Goal: Task Accomplishment & Management: Complete application form

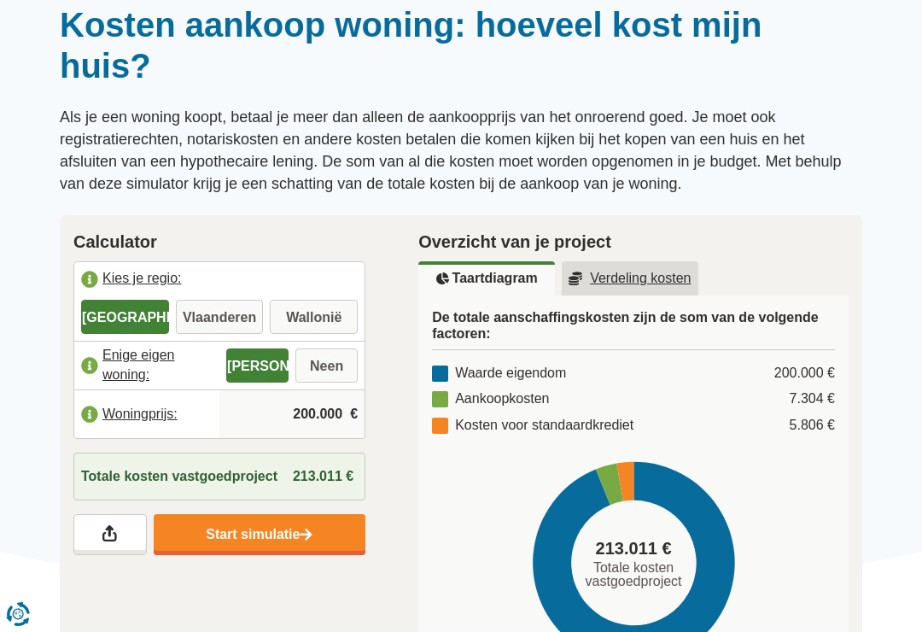
click at [217, 319] on label "Vlaanderen" at bounding box center [220, 317] width 88 height 34
click at [217, 319] on input "Vlaanderen" at bounding box center [220, 318] width 88 height 31
radio input "true"
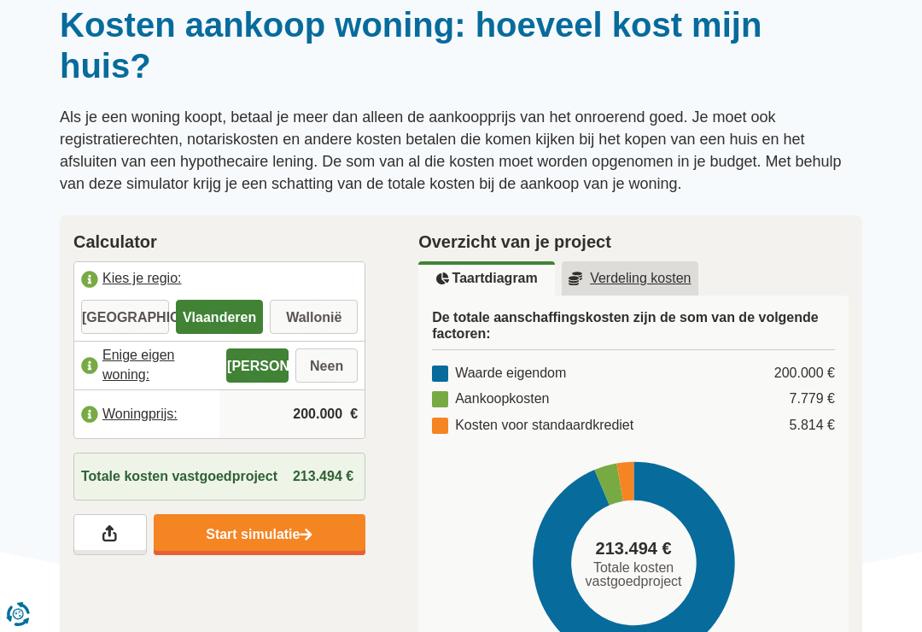
click at [324, 408] on input "200.000" at bounding box center [291, 414] width 131 height 46
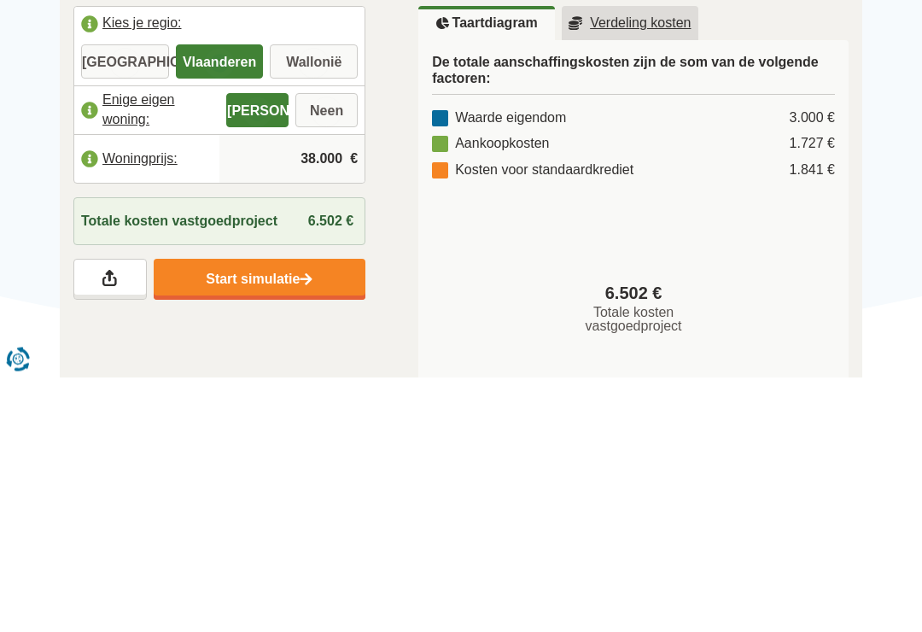
type input "385.000"
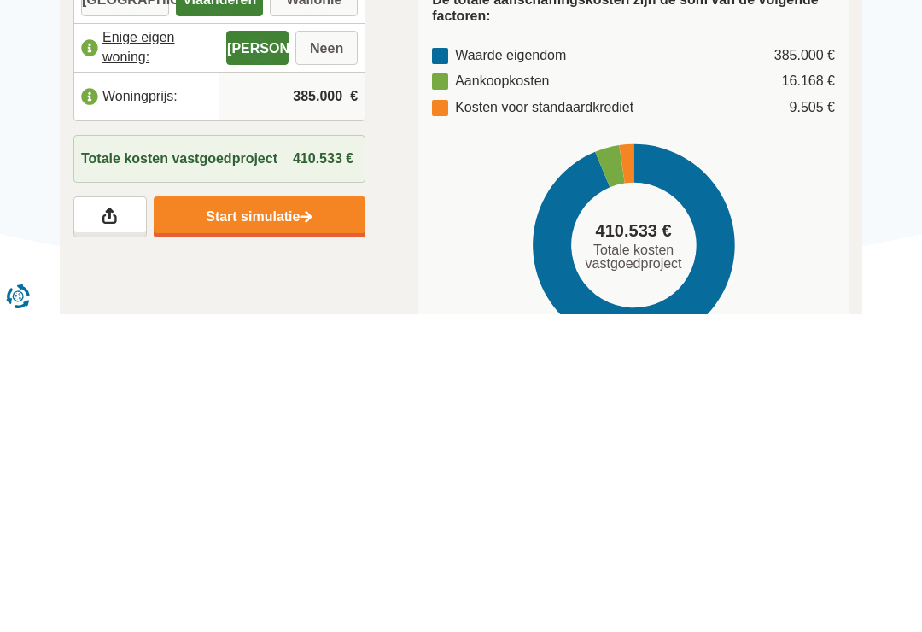
click at [908, 4] on div at bounding box center [461, 4] width 922 height 0
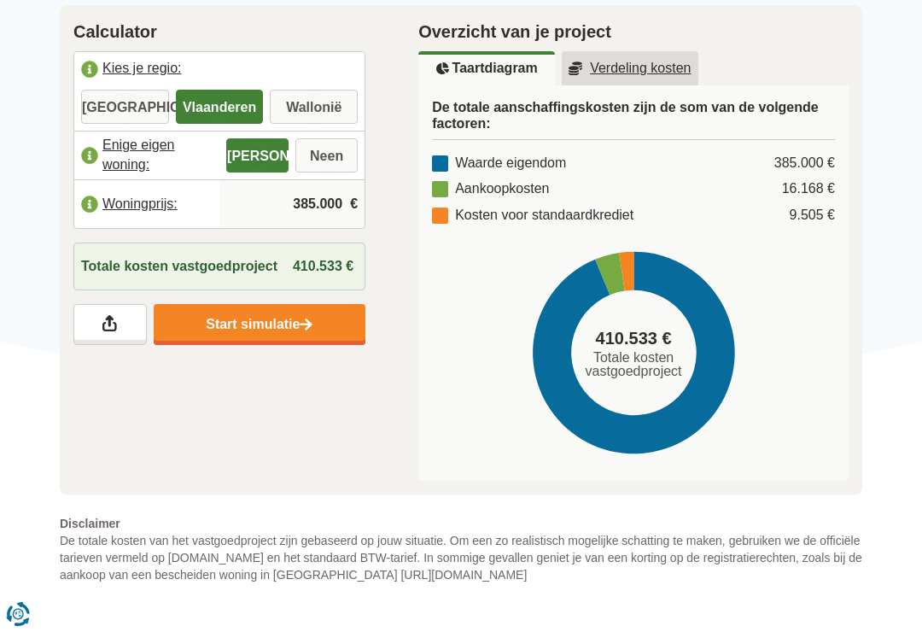
scroll to position [393, 0]
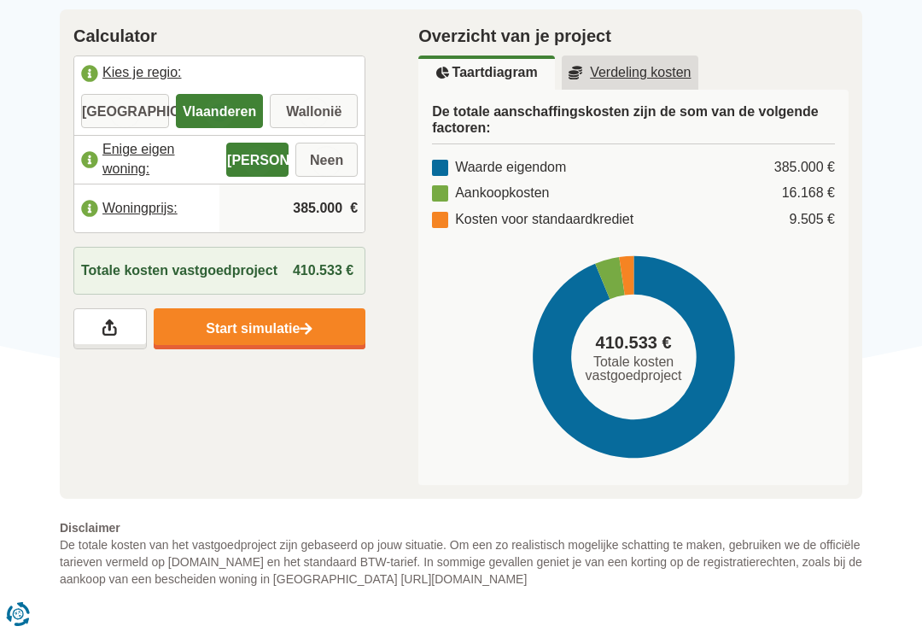
click at [651, 77] on link "Verdeling kosten" at bounding box center [630, 72] width 137 height 34
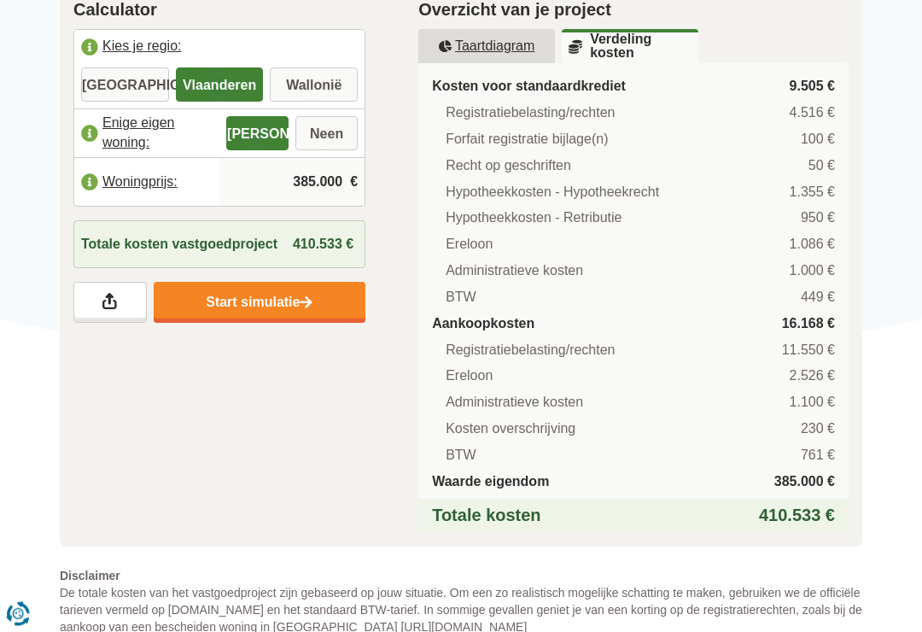
scroll to position [412, 0]
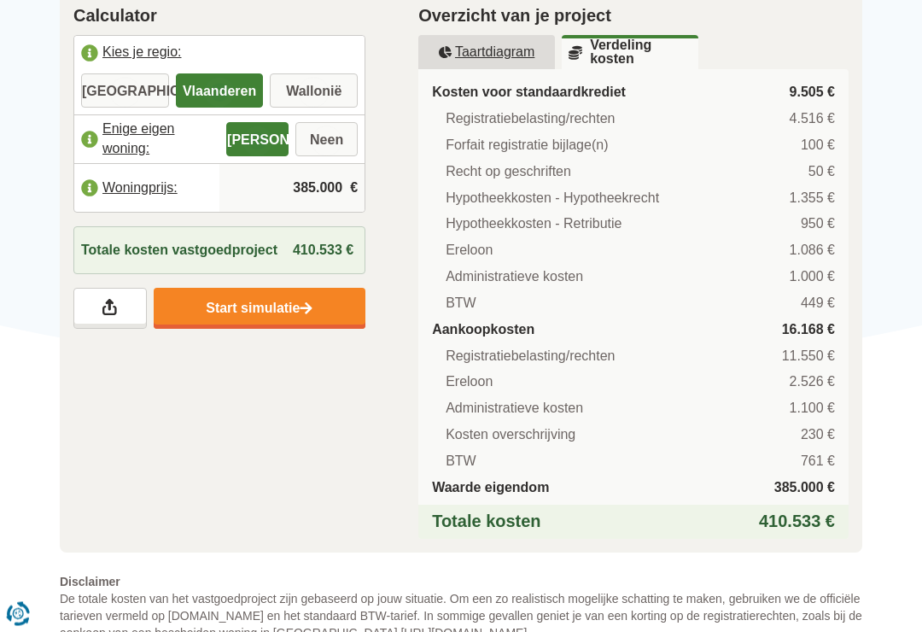
click at [169, 322] on link "Start simulatie" at bounding box center [260, 309] width 213 height 41
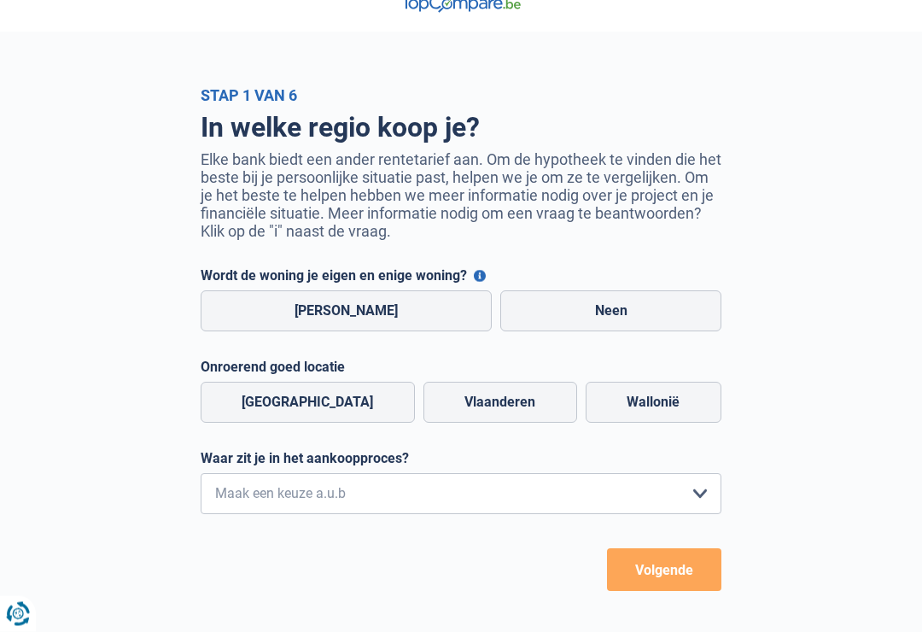
scroll to position [23, 0]
click at [397, 308] on label "[PERSON_NAME]" at bounding box center [347, 310] width 292 height 41
click at [397, 308] on input "[PERSON_NAME]" at bounding box center [347, 310] width 292 height 41
radio input "true"
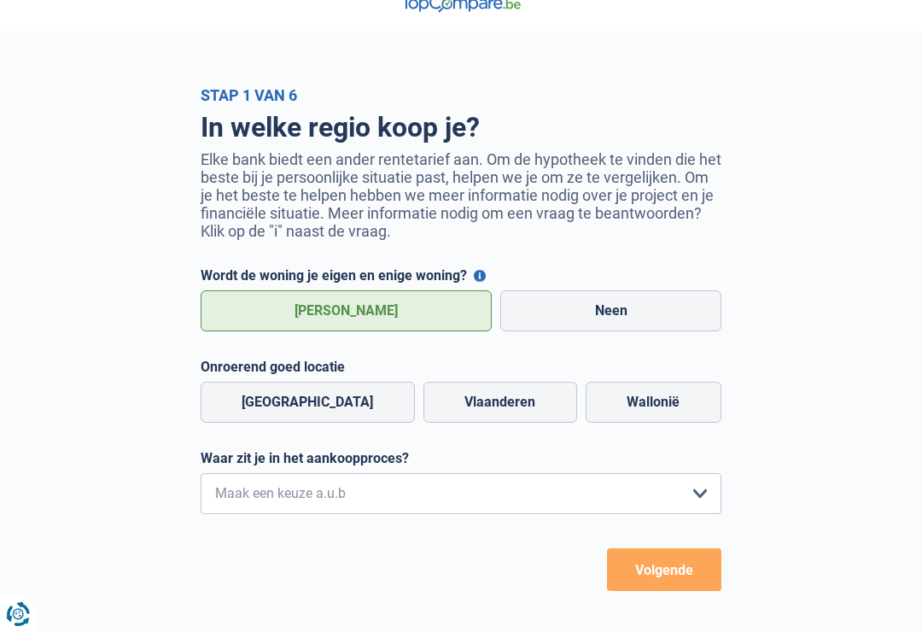
click at [489, 400] on label "Vlaanderen" at bounding box center [501, 402] width 154 height 41
click at [489, 400] on input "Vlaanderen" at bounding box center [501, 402] width 154 height 41
radio input "true"
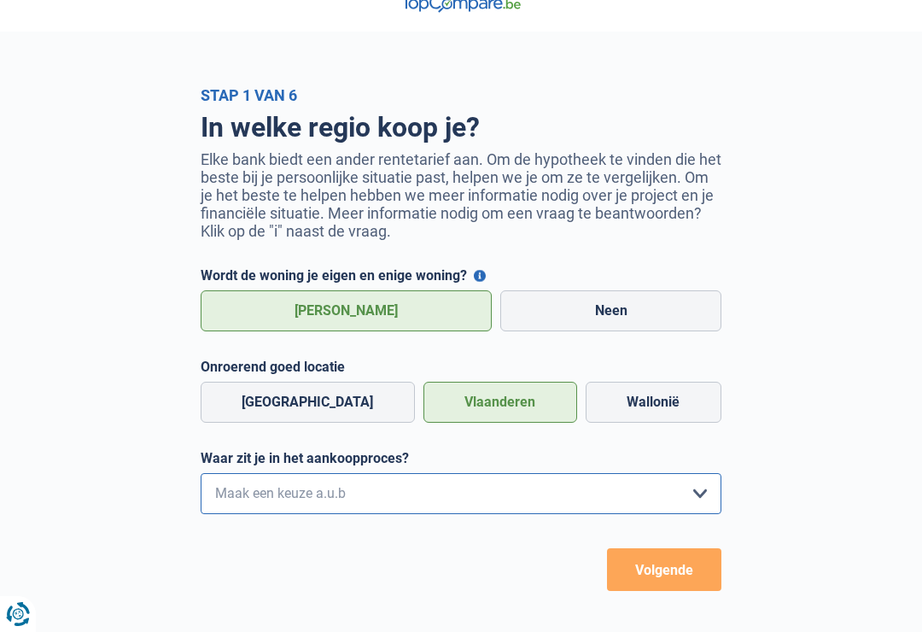
click at [586, 499] on select "Ik wil me uitsluitend informeren omdat ik op dit moment geen concrete plannen h…" at bounding box center [461, 493] width 521 height 41
select select "0"
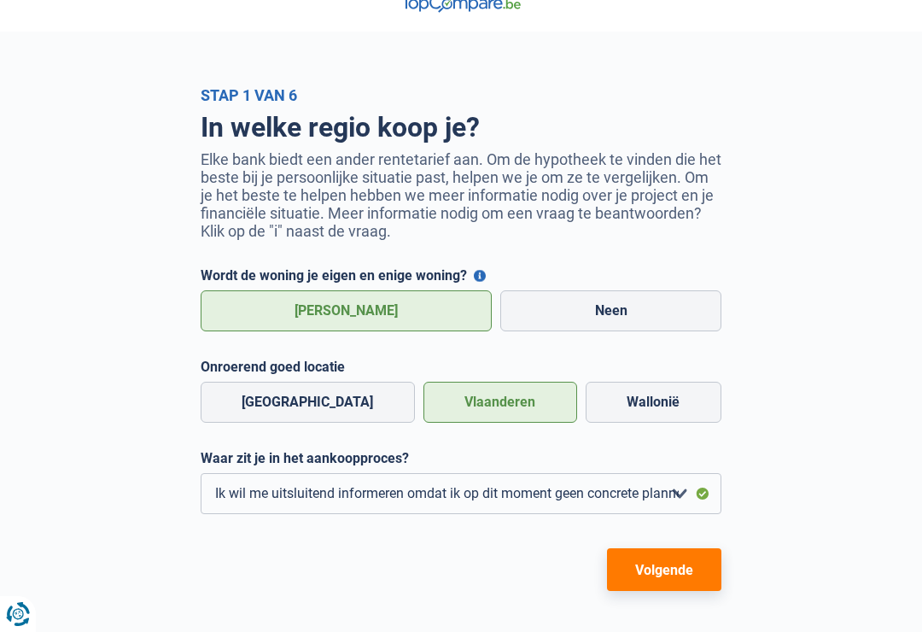
click at [678, 570] on button "Volgende" at bounding box center [664, 569] width 114 height 43
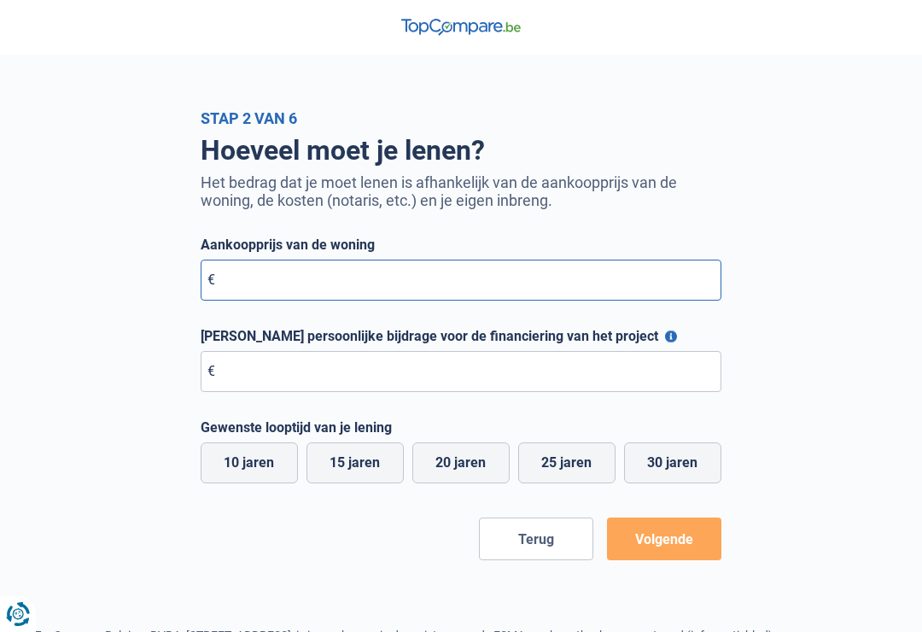
click at [564, 283] on input "Aankoopprijs van de woning" at bounding box center [461, 280] width 521 height 41
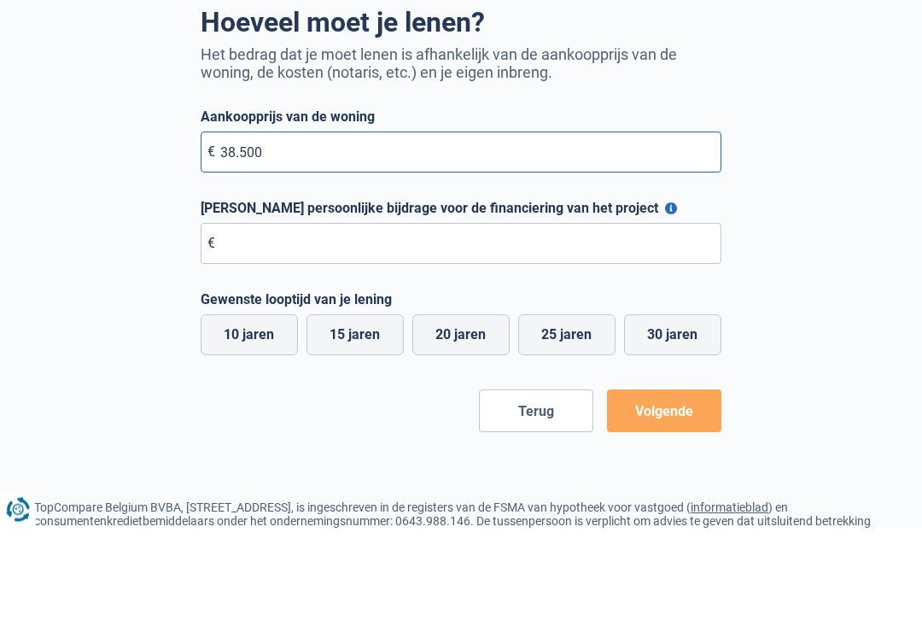
type input "385.000"
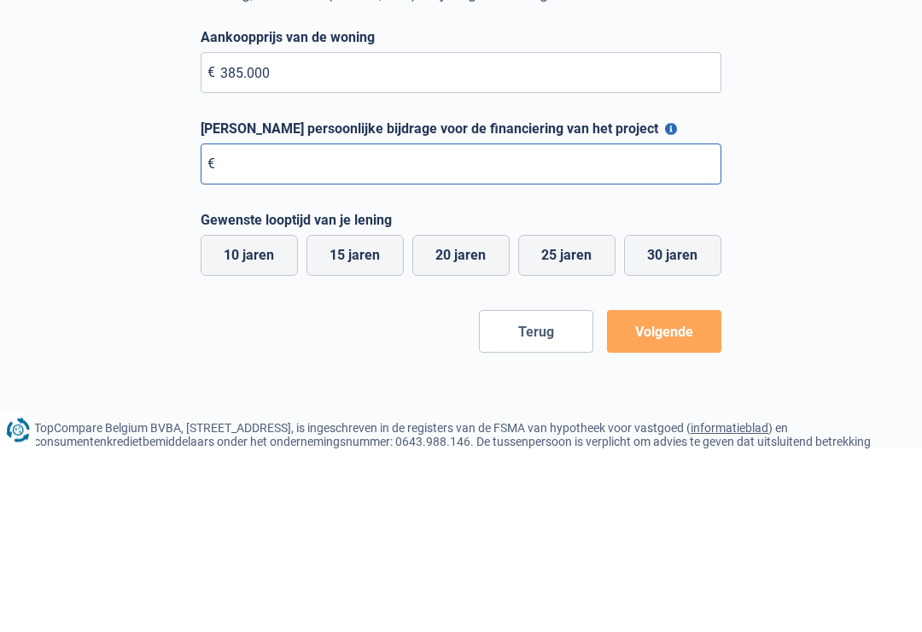
click at [669, 328] on input "Maximale persoonlijke bijdrage voor de financiering van het project" at bounding box center [461, 348] width 521 height 41
type input "385.000"
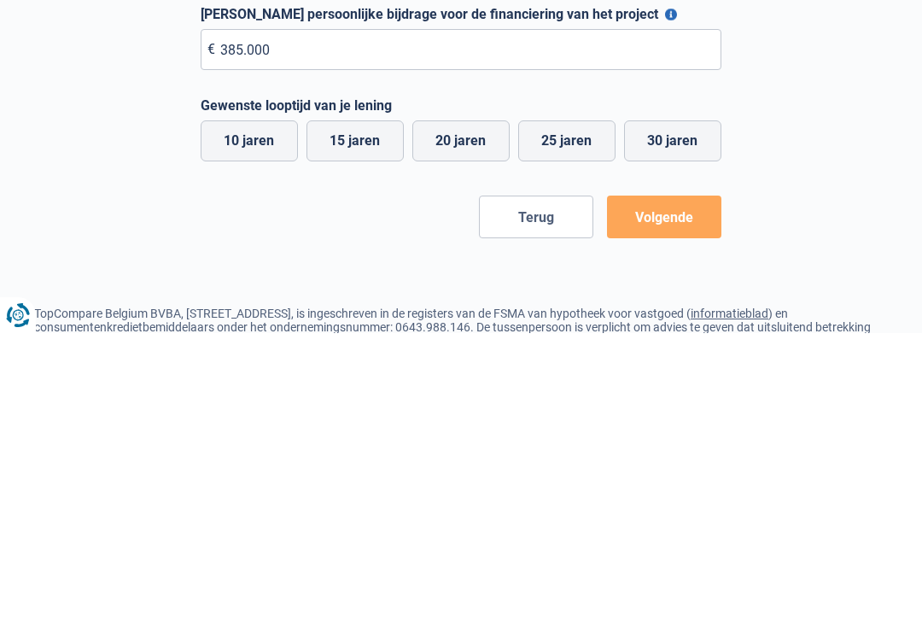
click at [687, 494] on button "Volgende" at bounding box center [664, 515] width 114 height 43
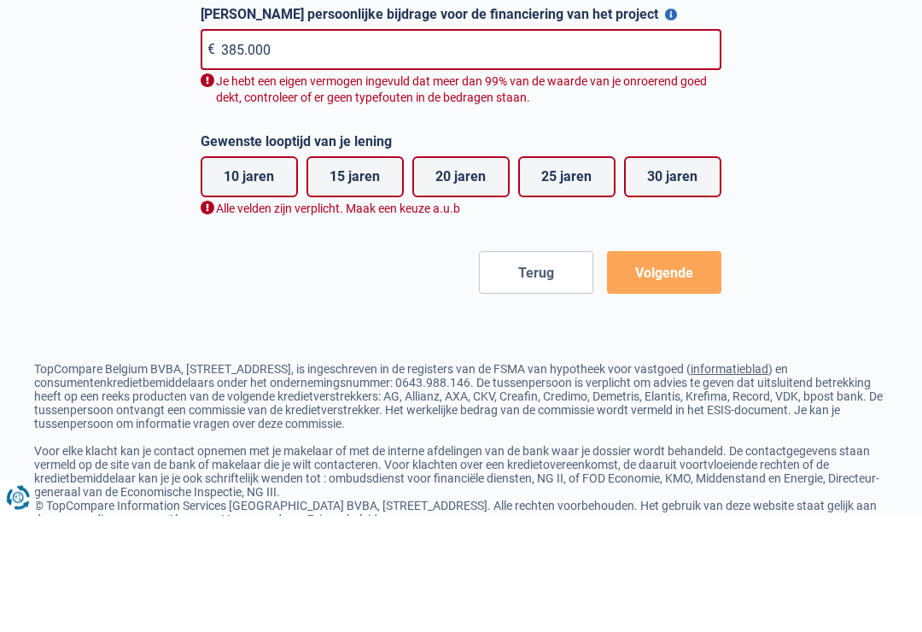
scroll to position [187, 0]
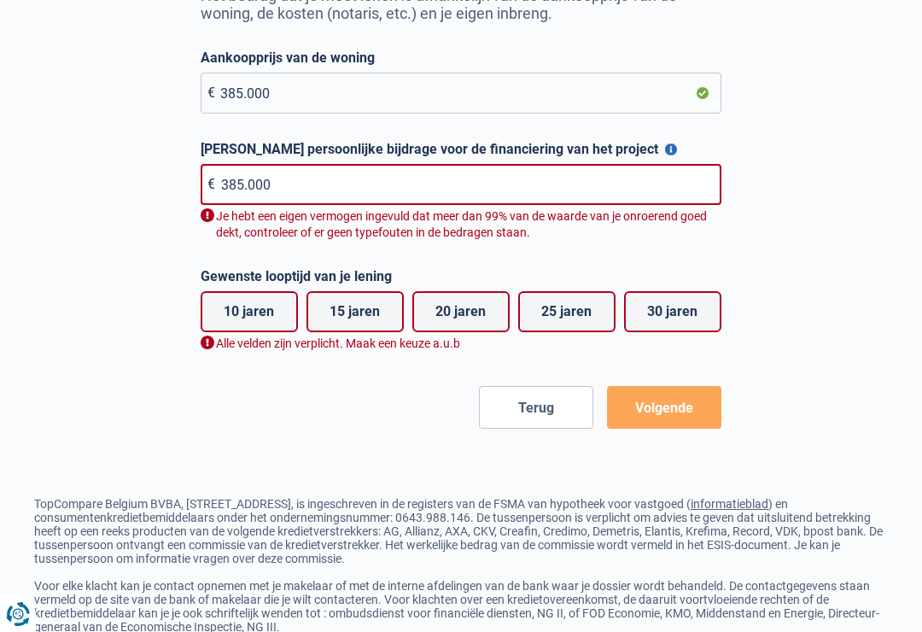
click at [272, 313] on label "10 jaren" at bounding box center [249, 311] width 97 height 41
click at [272, 313] on input "10 jaren" at bounding box center [249, 311] width 97 height 41
radio input "true"
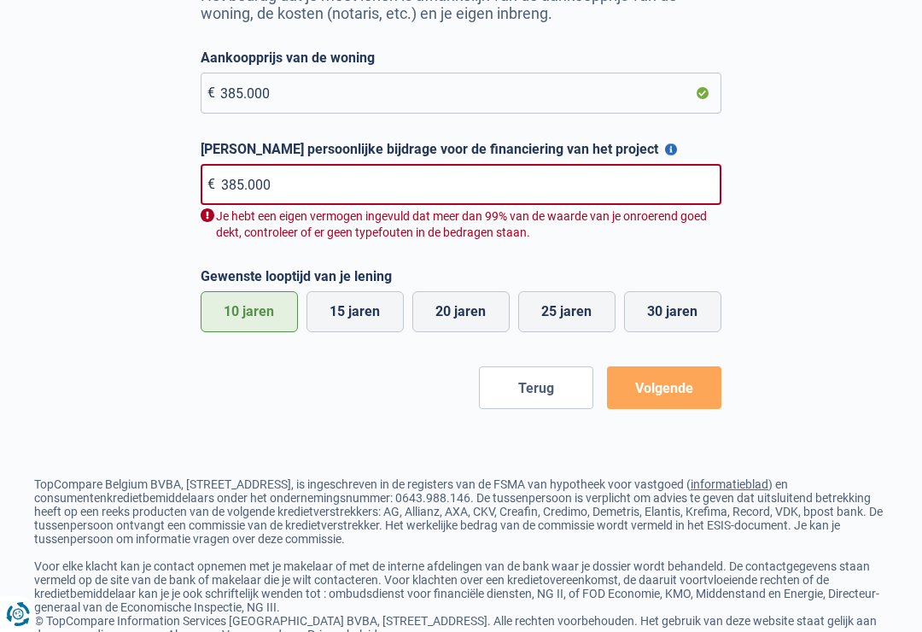
click at [664, 194] on input "385.000" at bounding box center [461, 184] width 521 height 41
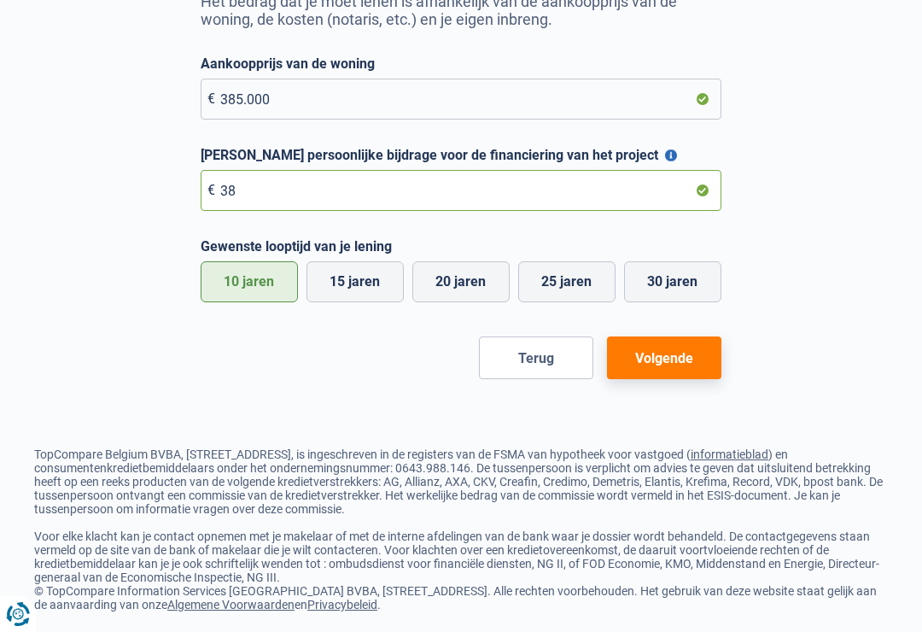
type input "3"
type input "270.000"
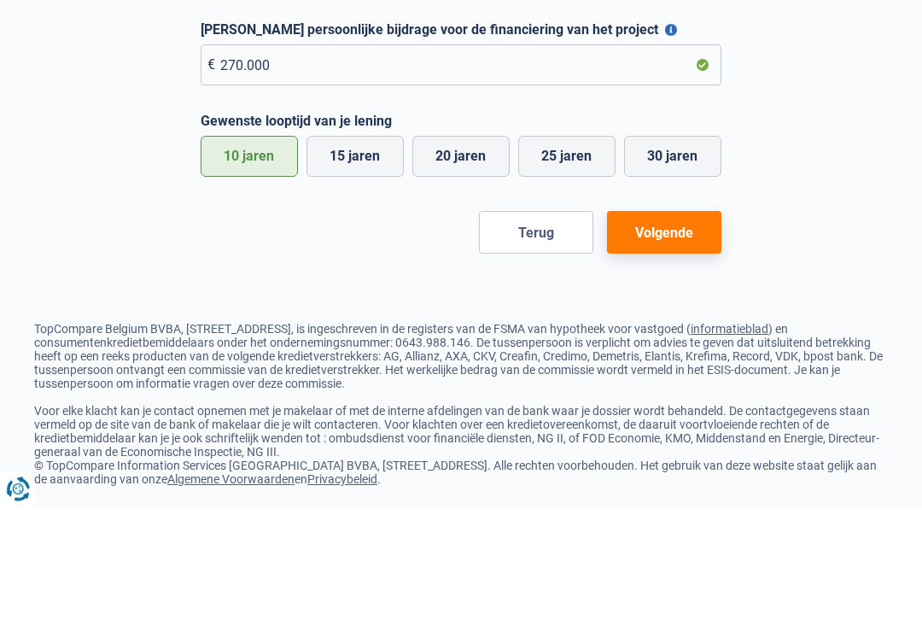
click at [666, 336] on button "Volgende" at bounding box center [664, 357] width 114 height 43
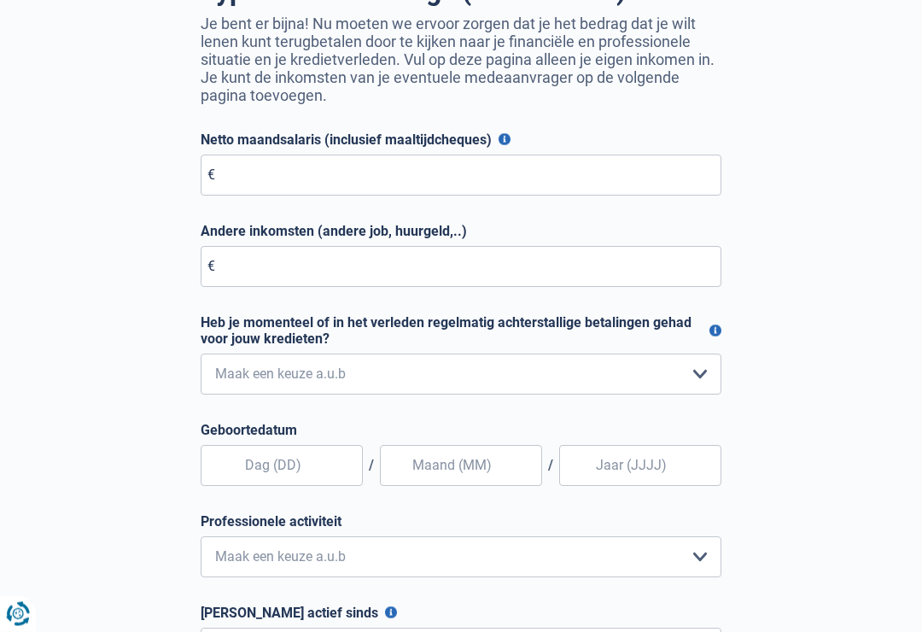
scroll to position [194, 0]
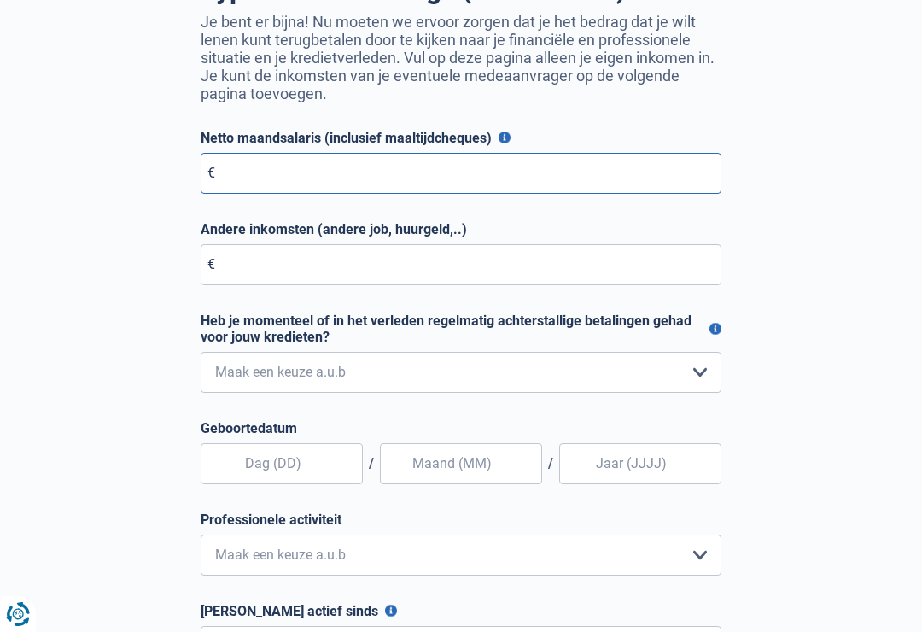
click at [646, 183] on input "Netto maandsalaris (inclusief maaltijdcheques)" at bounding box center [461, 173] width 521 height 41
type input "2.500"
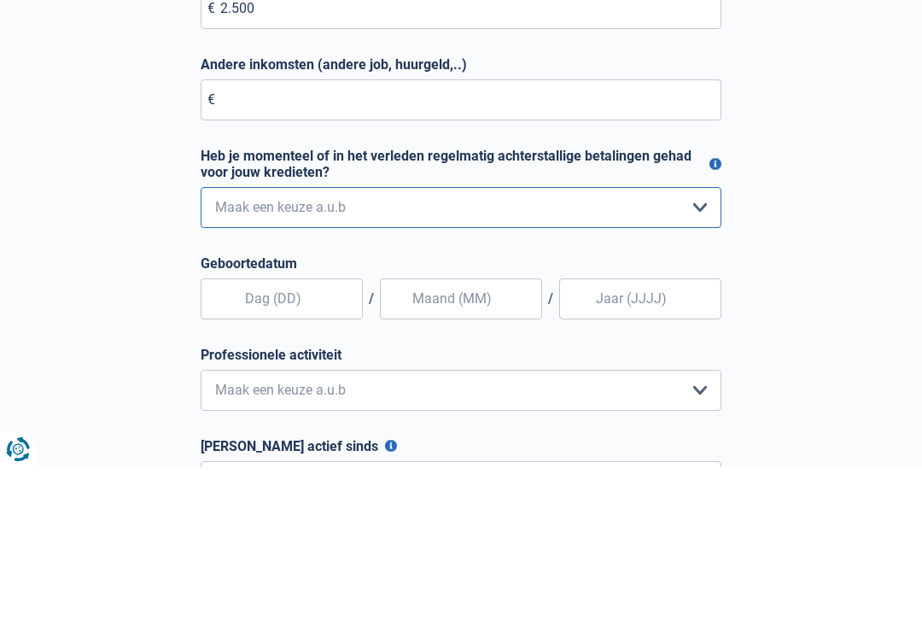
click at [703, 352] on select "Nee, nooit Ja, maar ik heb deze minder dan een jaar geleden afbetaald Ja, maar …" at bounding box center [461, 372] width 521 height 41
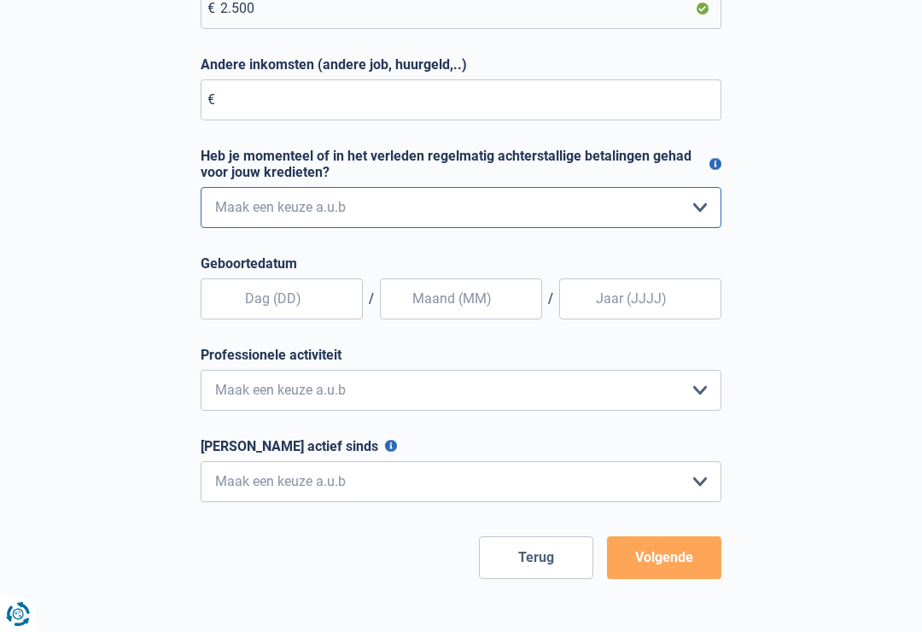
select select "0"
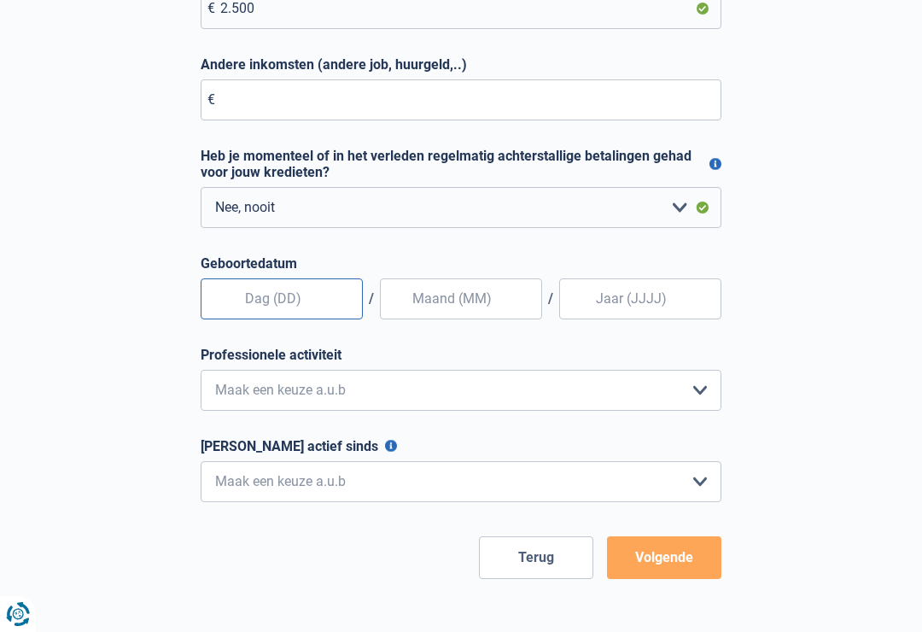
click at [328, 301] on input "text" at bounding box center [282, 298] width 162 height 41
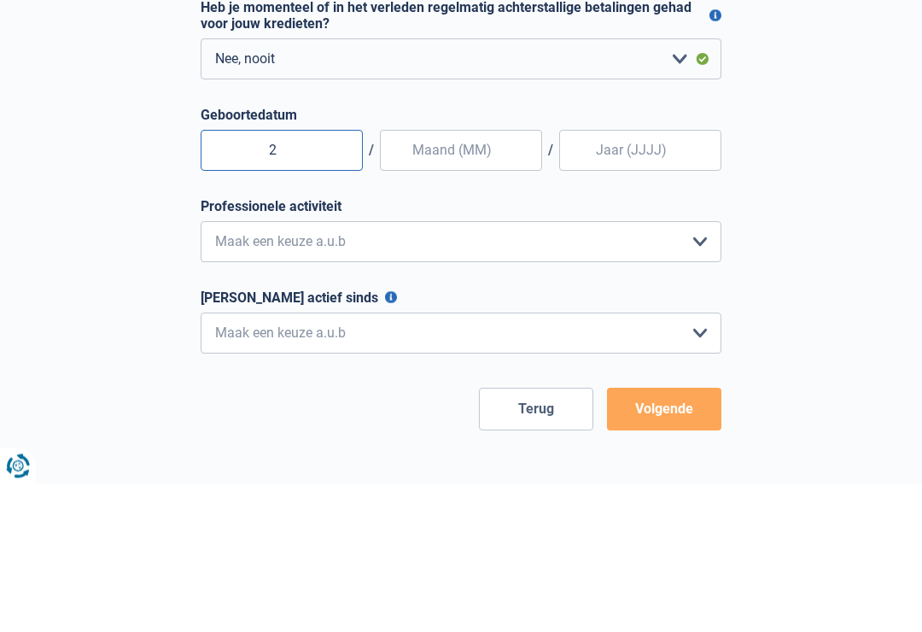
type input "28"
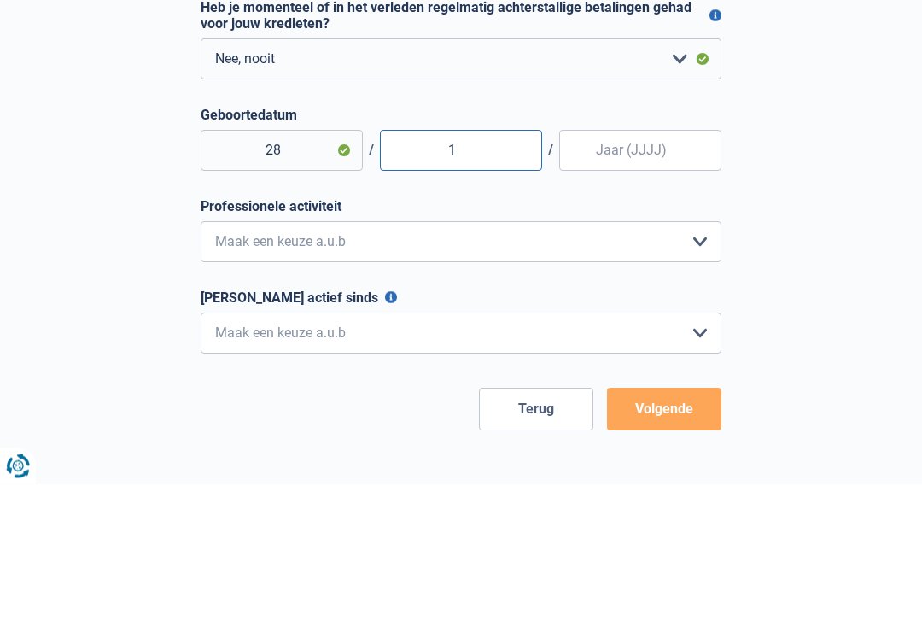
type input "10"
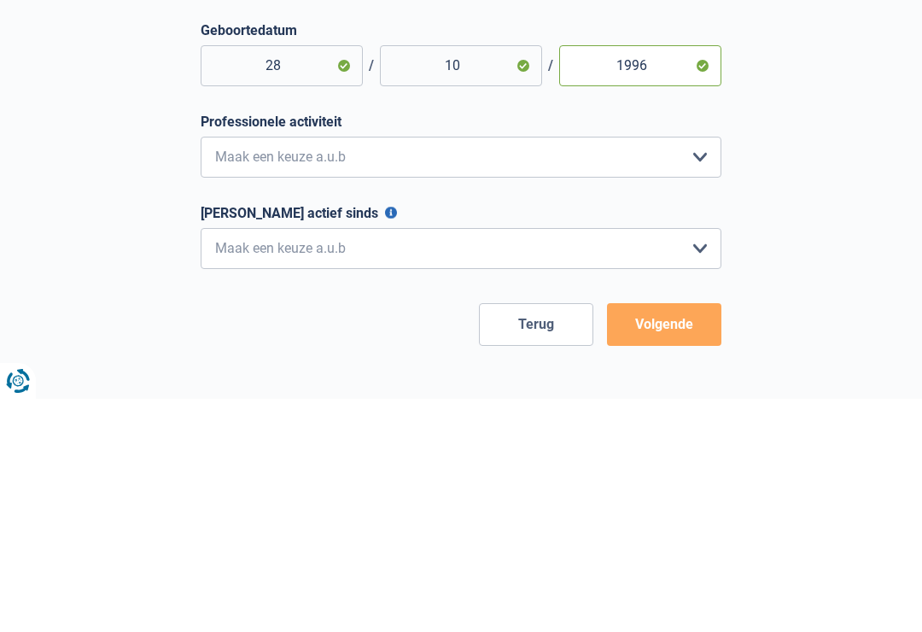
type input "1996"
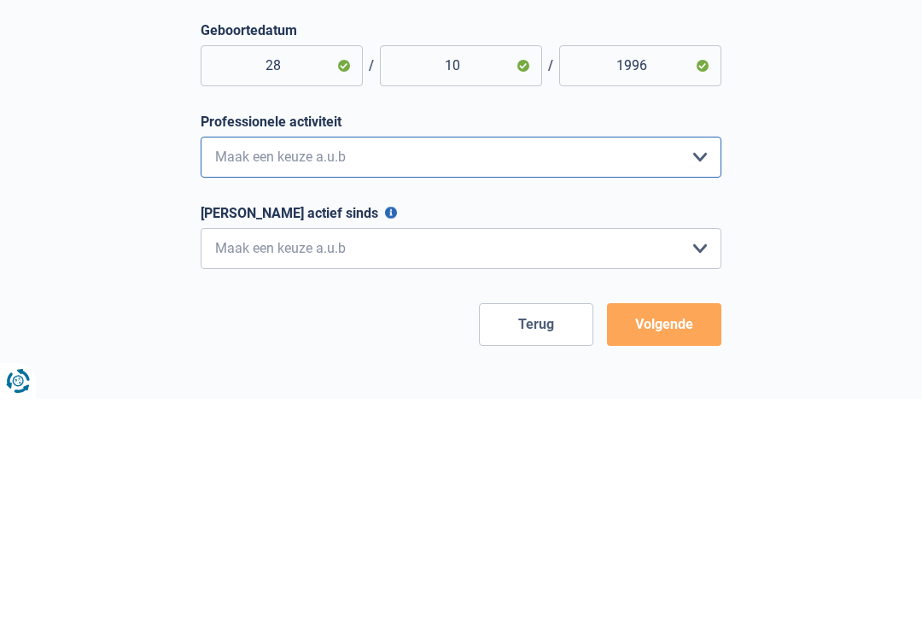
click at [693, 370] on select "Bediende Arbeider Ambtenaar Zelfstandige Bedrijfsleider Gepensioneerde Vrij ber…" at bounding box center [461, 390] width 521 height 41
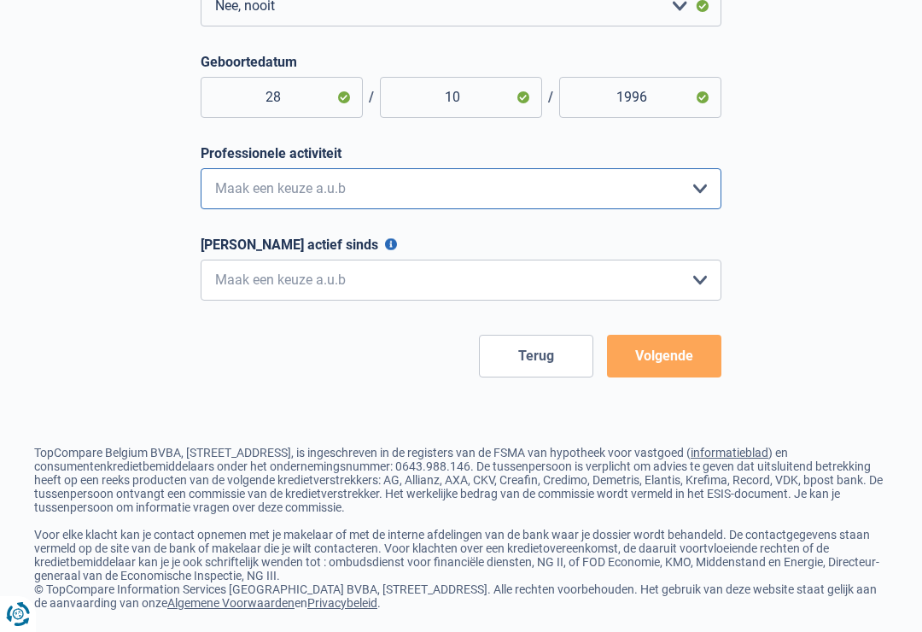
select select "official"
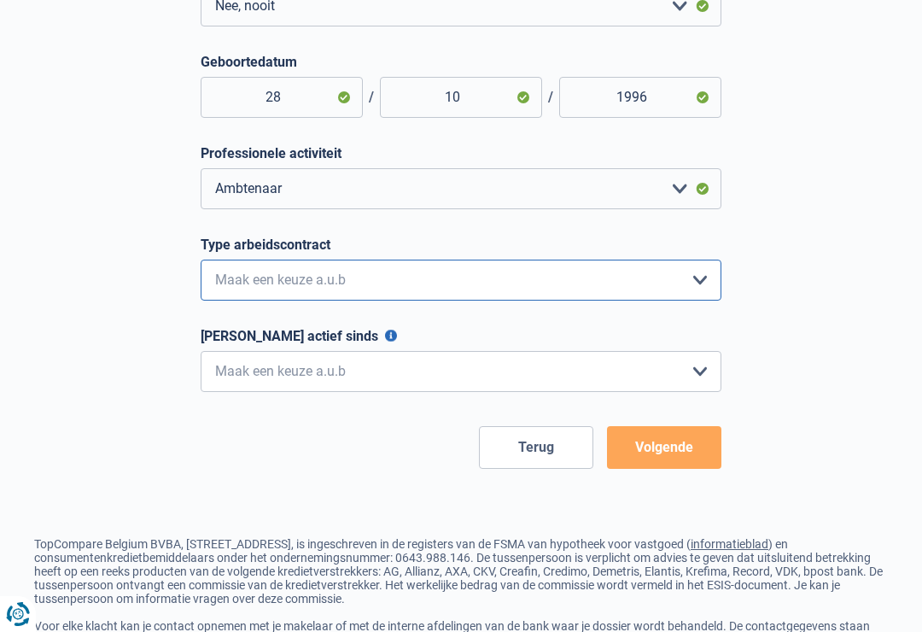
click at [692, 295] on select "Interimcontract Arbeidsovereenkomst van onbepaalde duur Arbeidsovereenkomst van…" at bounding box center [461, 280] width 521 height 41
select select "permanent"
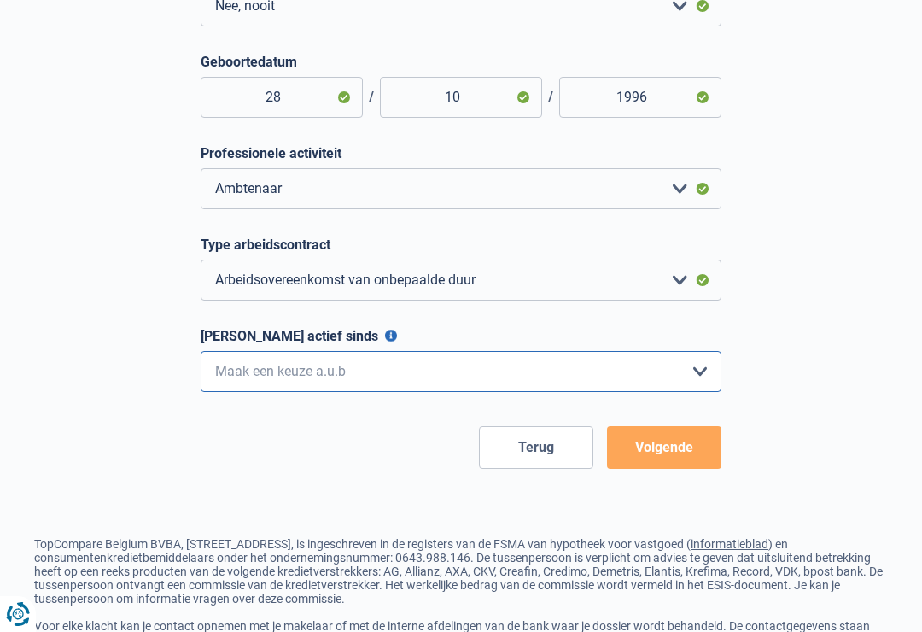
click at [664, 383] on select "< 6 maanden 6 - 12 maanden 12 - 24 maanden 24 - 36 maanden > 36 maanden Maak ee…" at bounding box center [461, 371] width 521 height 41
select select "more36"
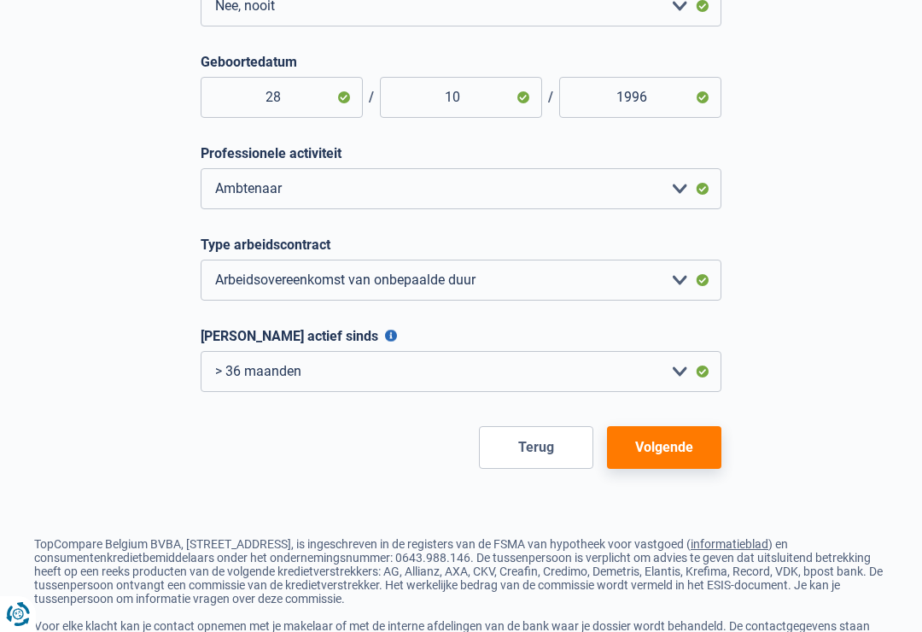
click at [690, 453] on button "Volgende" at bounding box center [664, 447] width 114 height 43
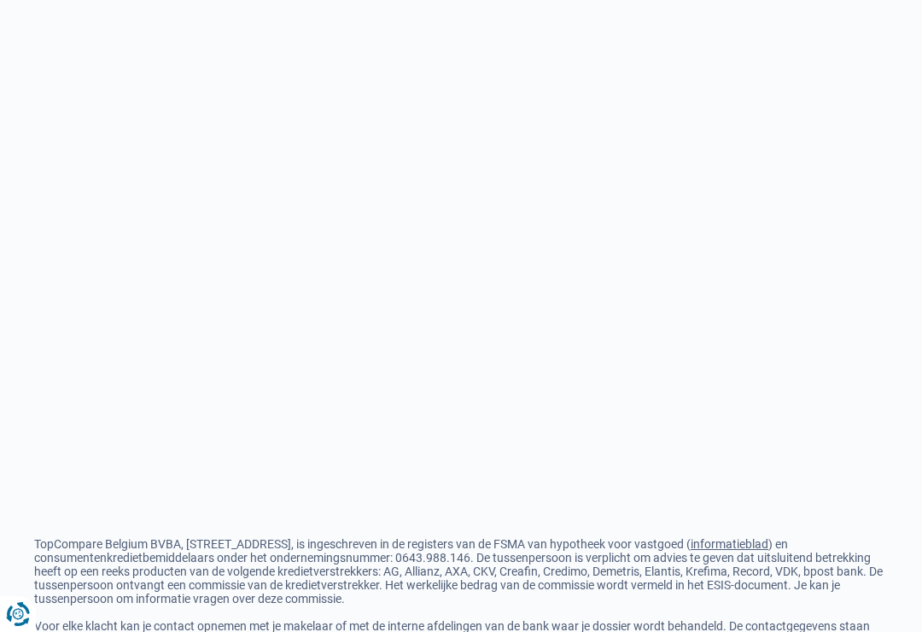
scroll to position [16, 0]
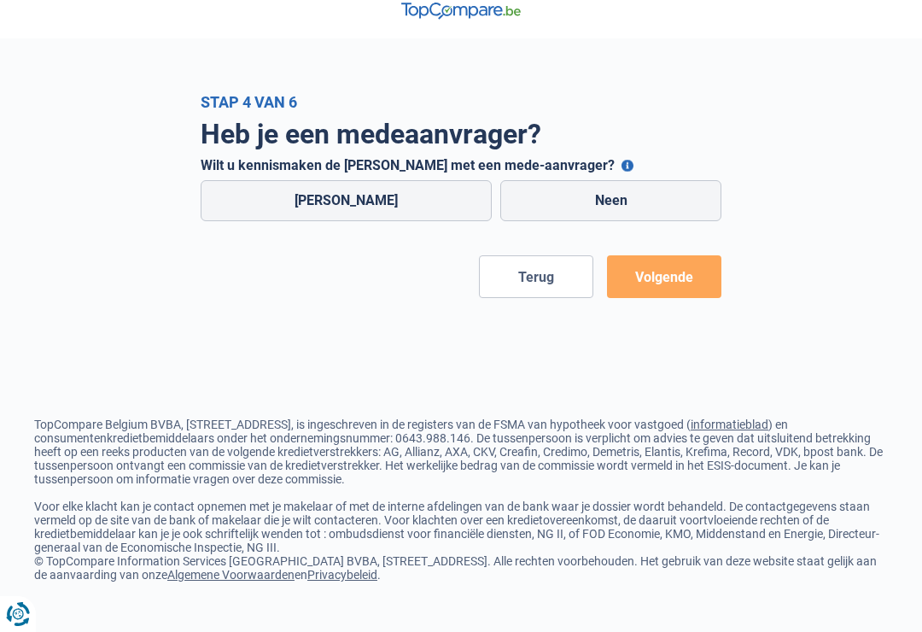
click at [644, 196] on label "Neen" at bounding box center [610, 200] width 221 height 41
click at [644, 196] on input "Neen" at bounding box center [610, 200] width 221 height 41
radio input "true"
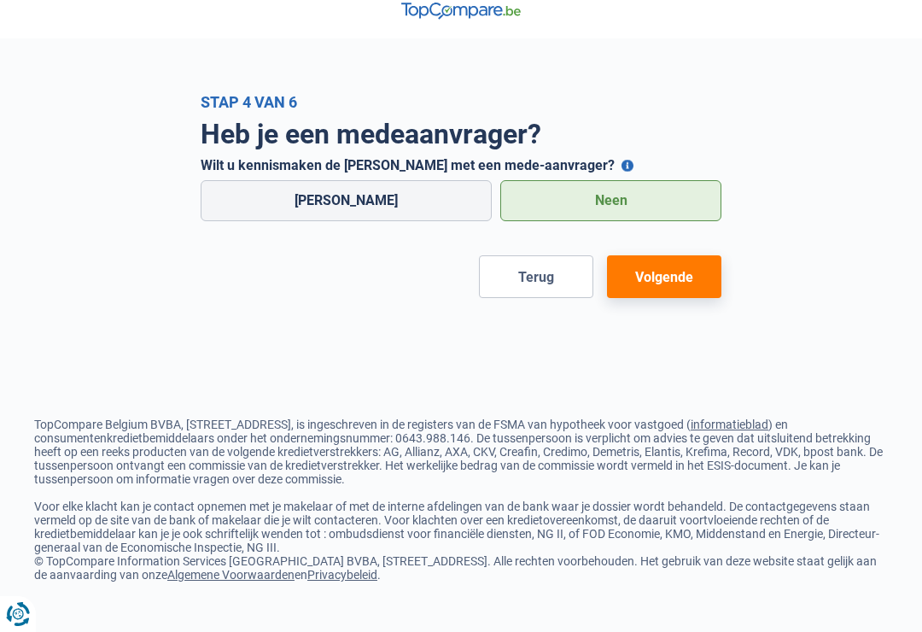
click at [681, 283] on button "Volgende" at bounding box center [664, 276] width 114 height 43
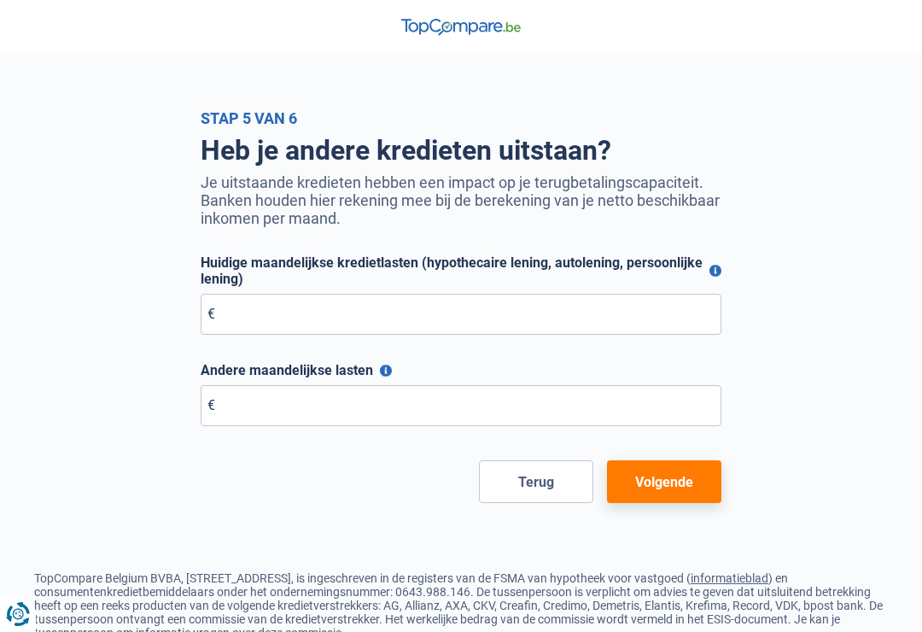
click at [682, 490] on button "Volgende" at bounding box center [664, 481] width 114 height 43
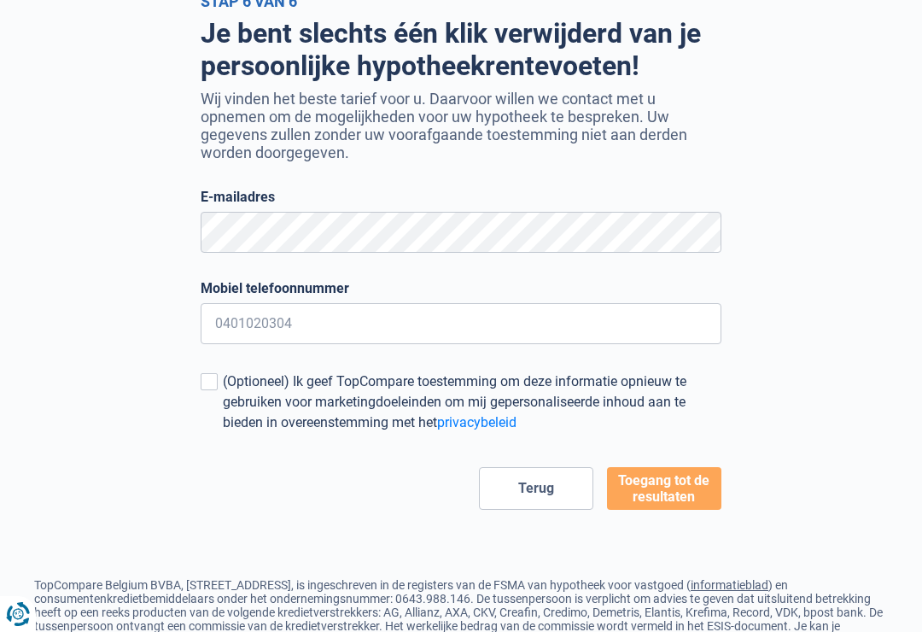
click at [683, 486] on button "Toegang tot de resultaten" at bounding box center [664, 488] width 114 height 43
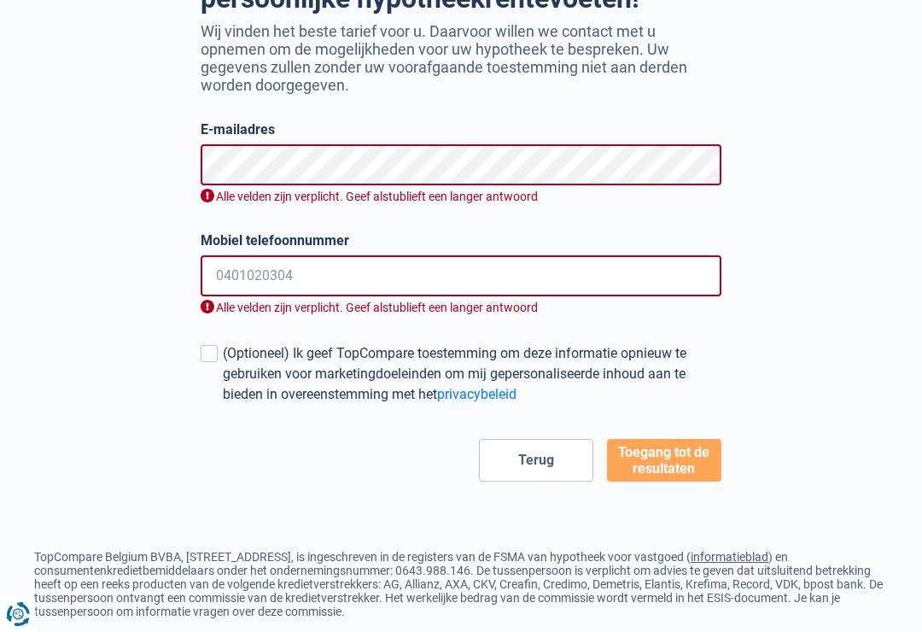
scroll to position [251, 0]
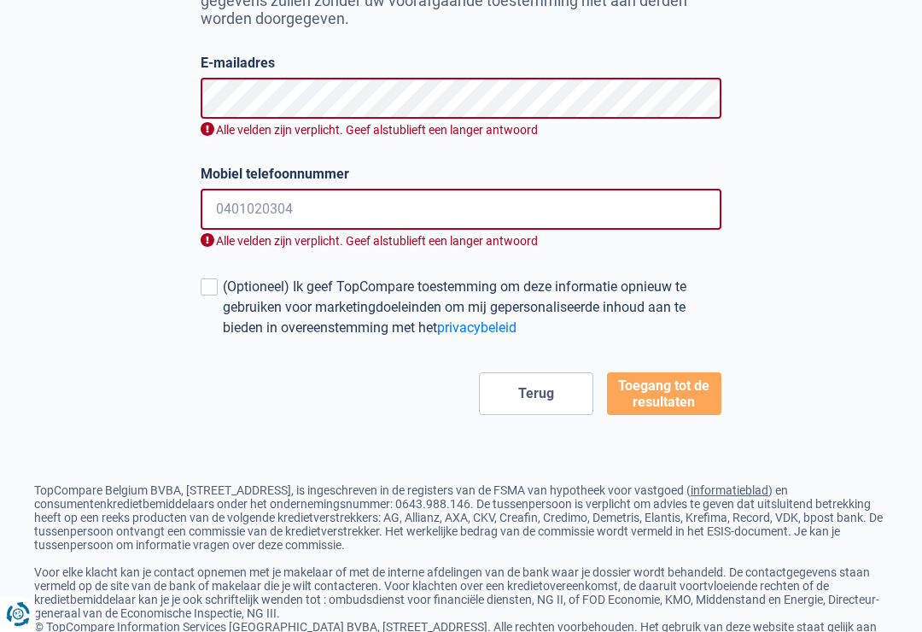
click at [558, 398] on button "Terug" at bounding box center [536, 393] width 114 height 43
